Goal: Navigation & Orientation: Find specific page/section

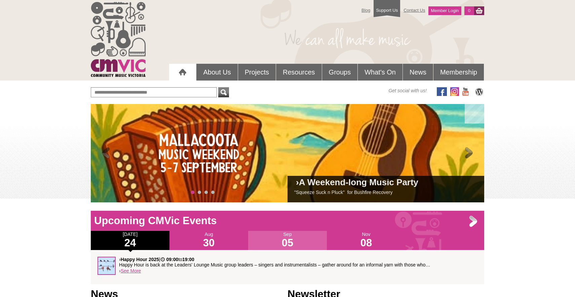
scroll to position [1, 0]
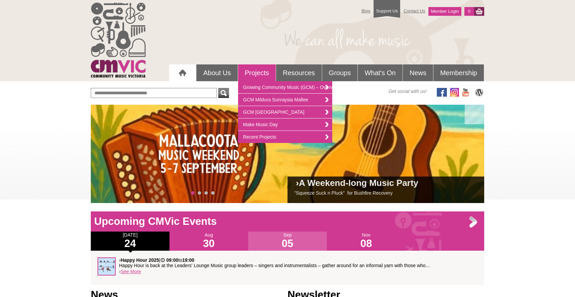
click at [256, 71] on link "Projects" at bounding box center [257, 73] width 38 height 17
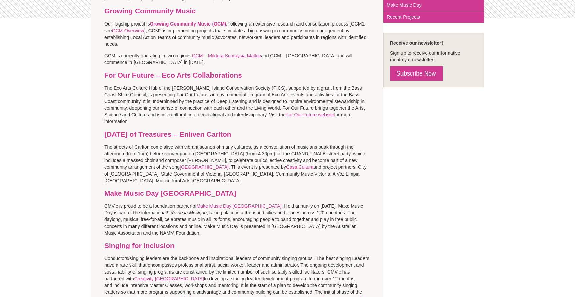
scroll to position [183, 0]
click at [286, 166] on link "Casa Cultura" at bounding box center [300, 166] width 28 height 5
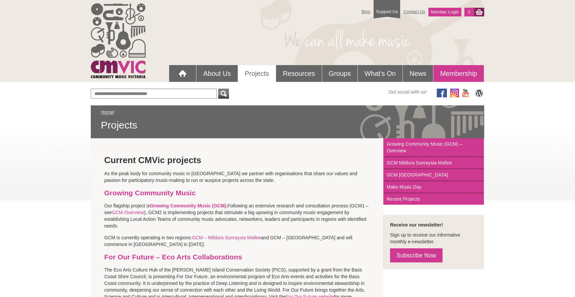
click at [452, 70] on link "Membership" at bounding box center [458, 73] width 50 height 17
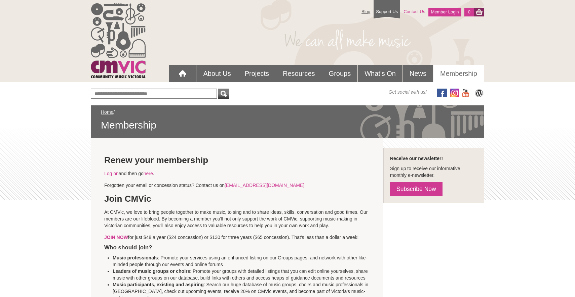
click at [412, 10] on link "Contact Us" at bounding box center [414, 12] width 28 height 12
